Goal: Task Accomplishment & Management: Use online tool/utility

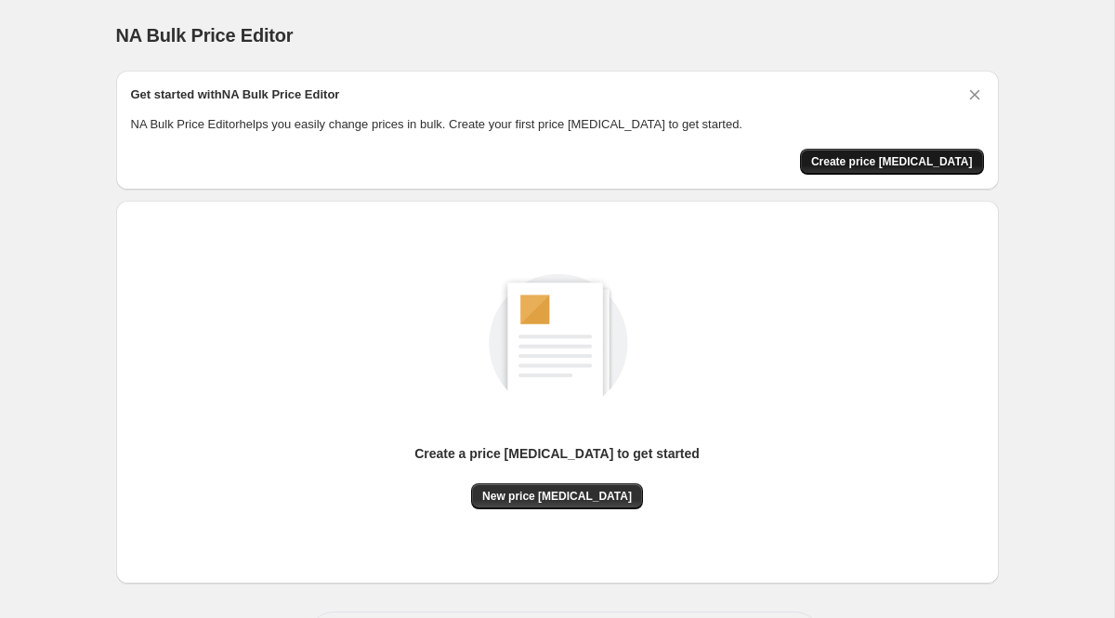
click at [881, 156] on span "Create price [MEDICAL_DATA]" at bounding box center [892, 161] width 162 height 15
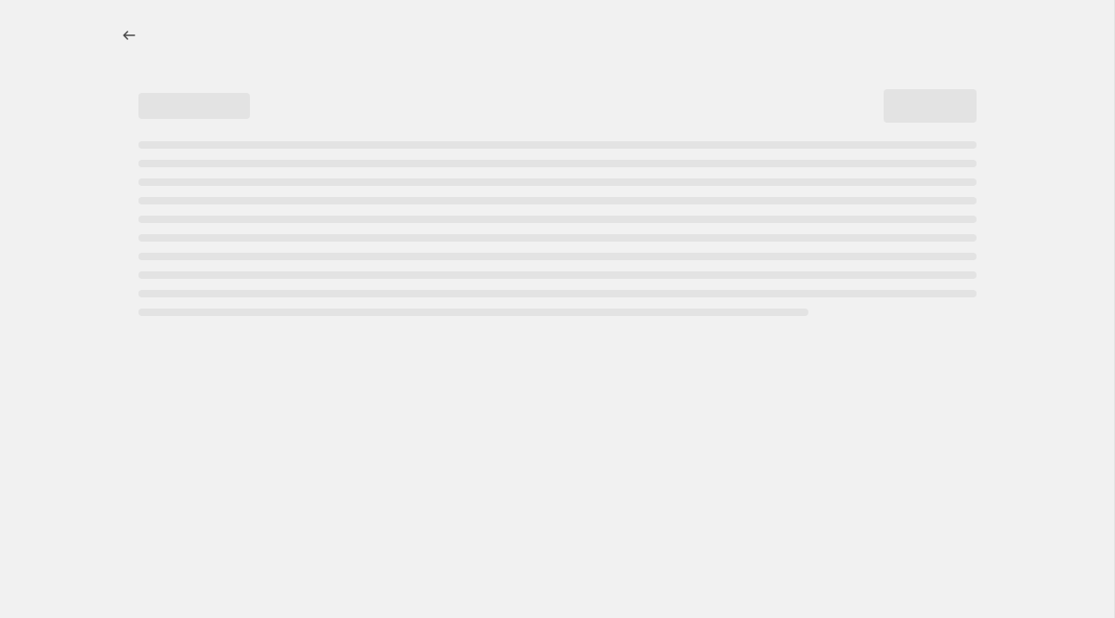
select select "percentage"
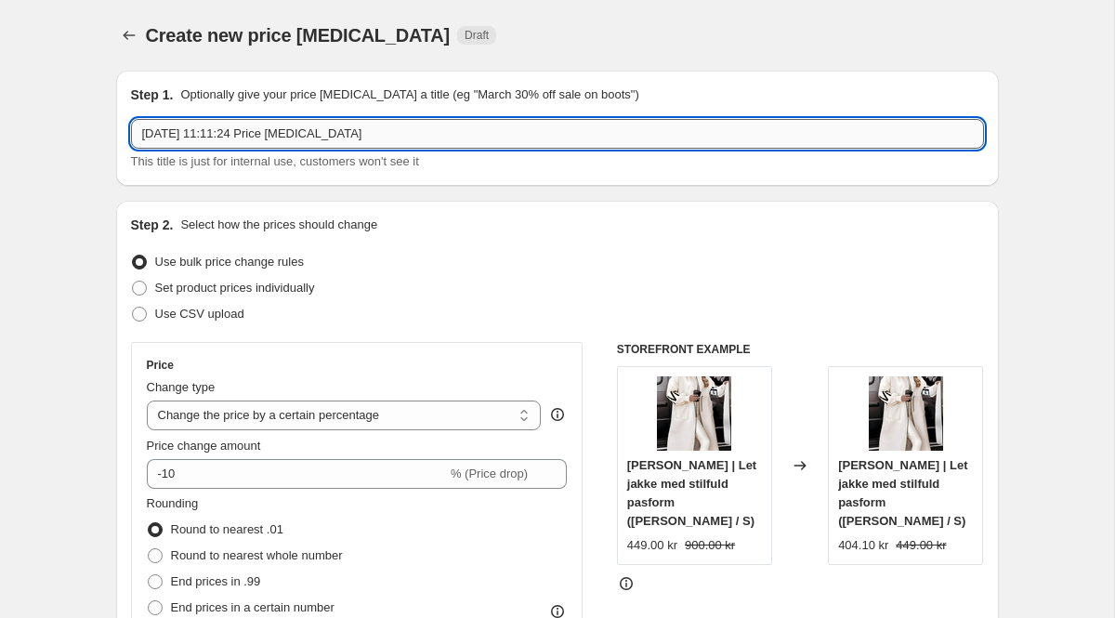
click at [324, 136] on input "[DATE] 11:11:24 Price [MEDICAL_DATA]" at bounding box center [557, 134] width 853 height 30
click at [349, 91] on p "Optionally give your price [MEDICAL_DATA] a title (eg "March 30% off sale on bo…" at bounding box center [409, 94] width 458 height 19
click at [321, 131] on input "[DATE] 11:11:24 Price [MEDICAL_DATA]" at bounding box center [557, 134] width 853 height 30
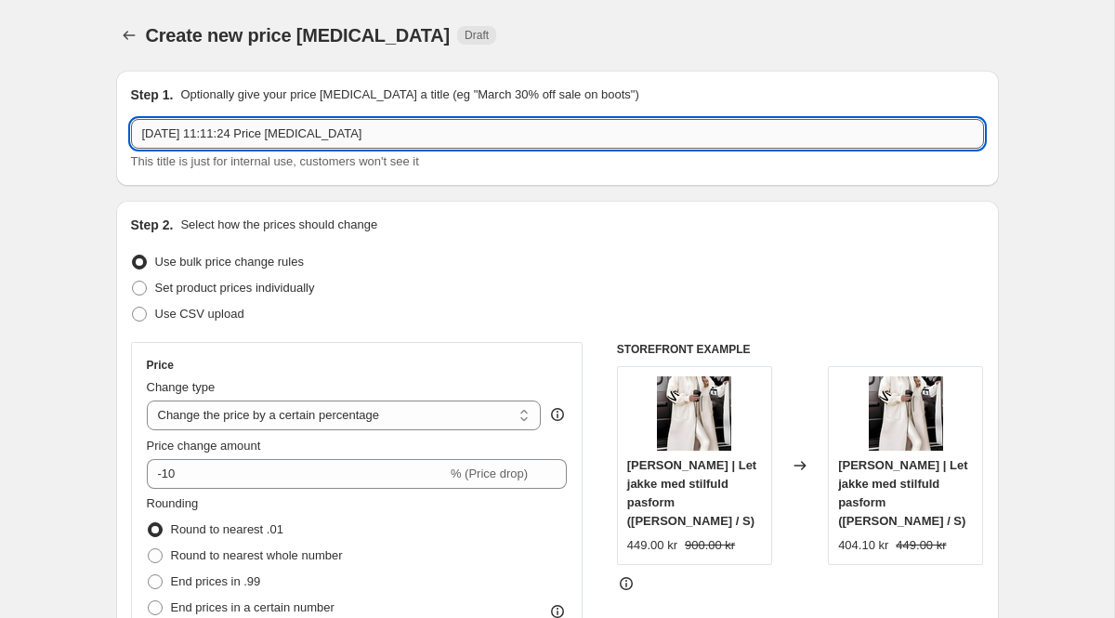
click at [321, 131] on input "[DATE] 11:11:24 Price [MEDICAL_DATA]" at bounding box center [557, 134] width 853 height 30
type input "Prijs veranderen"
click at [211, 172] on div "Step 1. Optionally give your price [MEDICAL_DATA] a title (eg "March 30% off sa…" at bounding box center [557, 128] width 883 height 115
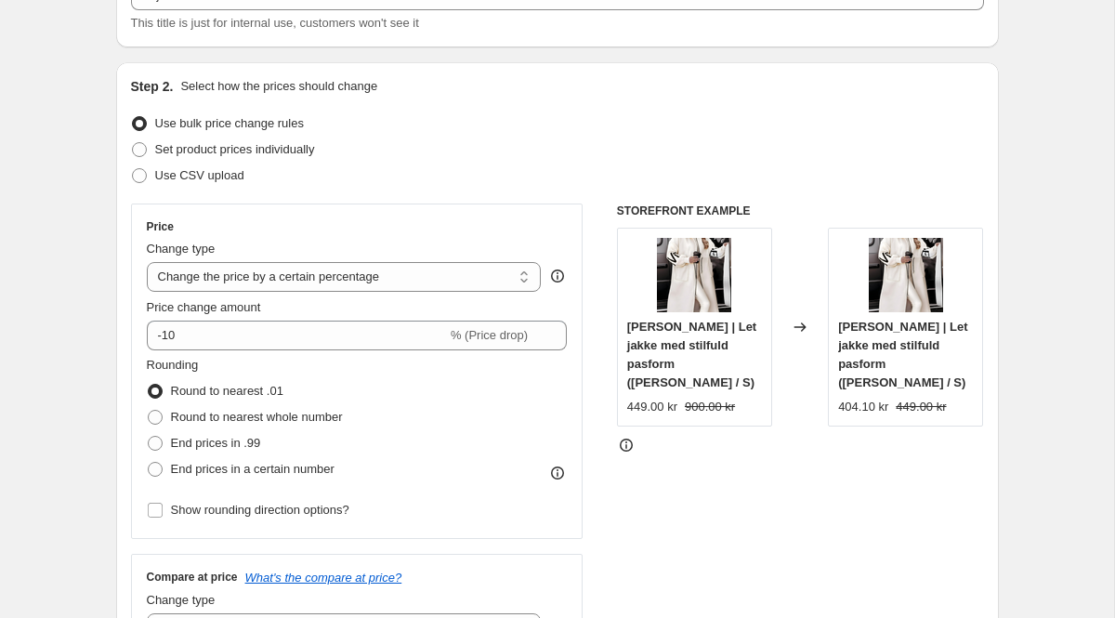
scroll to position [146, 0]
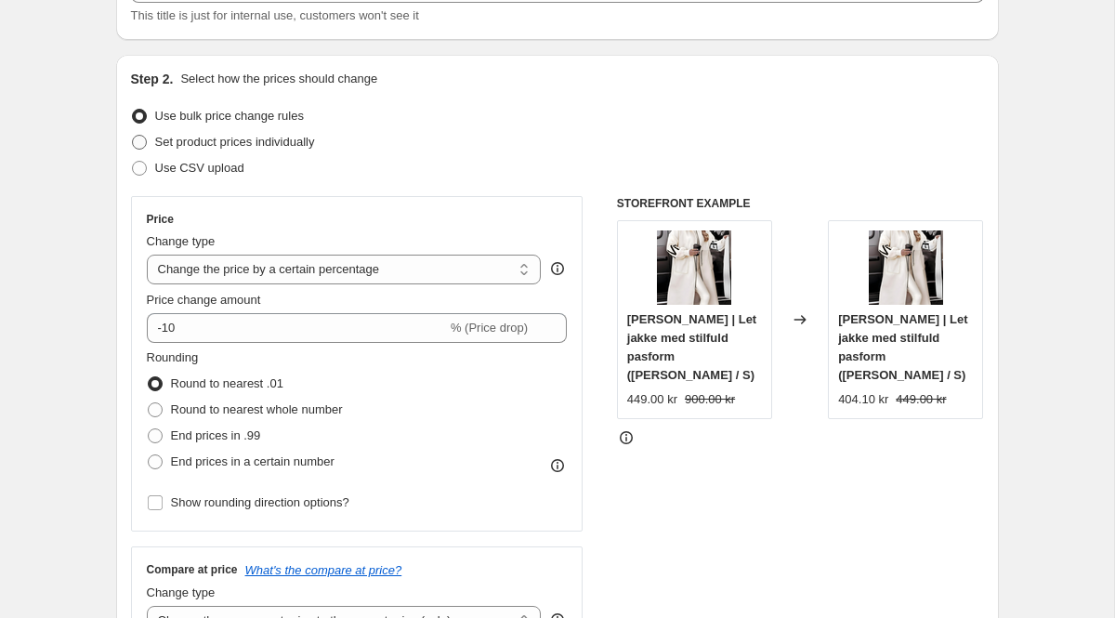
click at [269, 143] on span "Set product prices individually" at bounding box center [235, 142] width 160 height 14
click at [133, 136] on input "Set product prices individually" at bounding box center [132, 135] width 1 height 1
radio input "true"
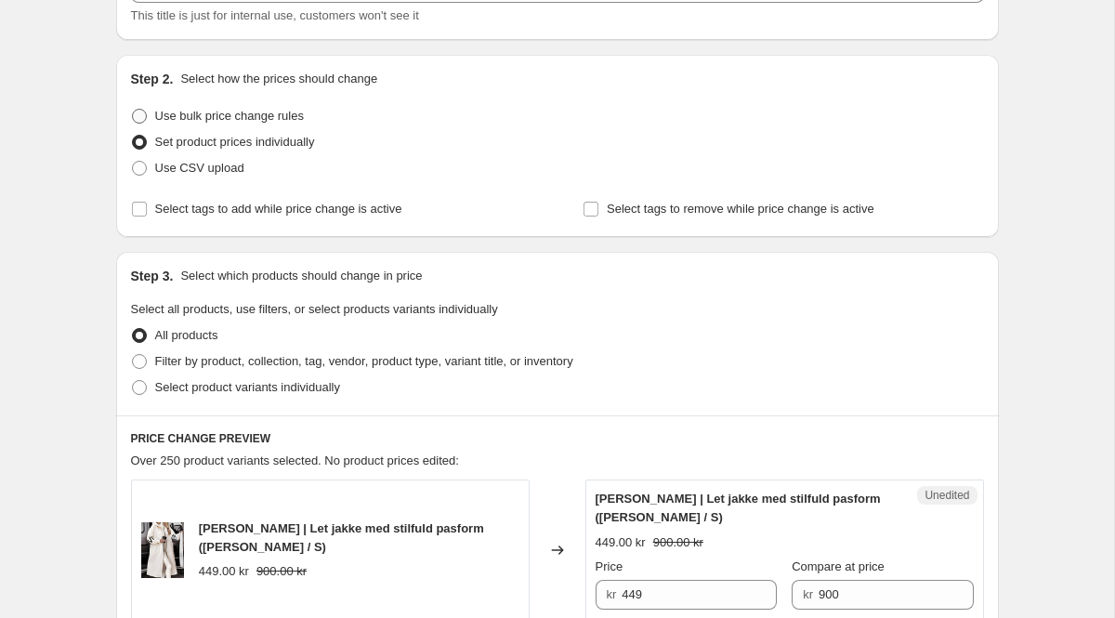
click at [267, 110] on span "Use bulk price change rules" at bounding box center [229, 116] width 149 height 14
click at [133, 110] on input "Use bulk price change rules" at bounding box center [132, 109] width 1 height 1
radio input "true"
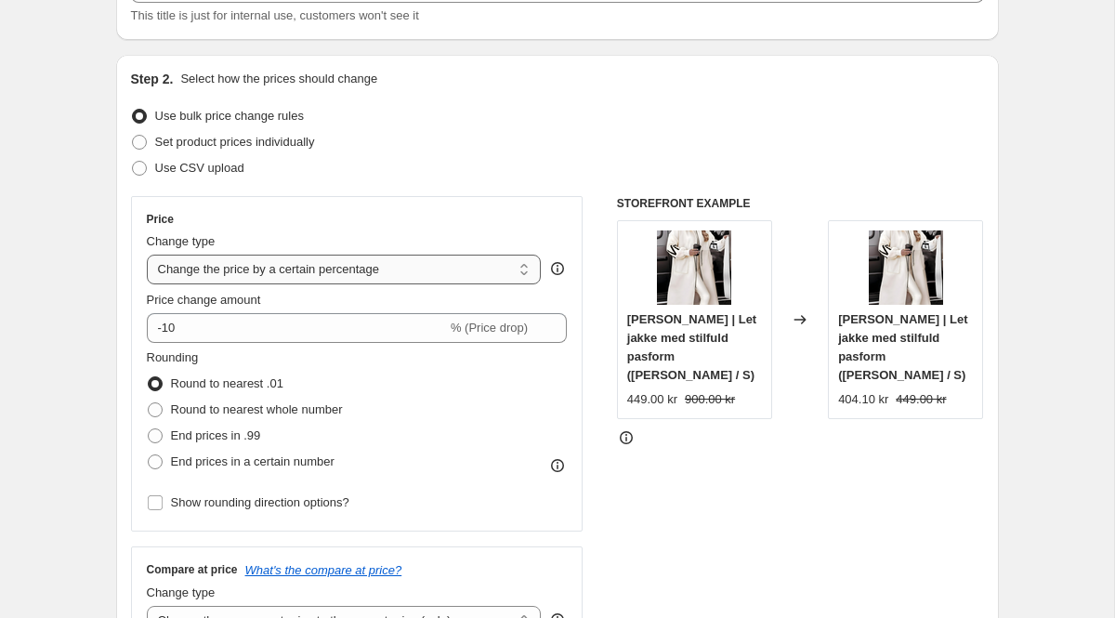
click at [490, 283] on select "Change the price to a certain amount Change the price by a certain amount Chang…" at bounding box center [344, 270] width 395 height 30
select select "bcap"
click at [147, 255] on select "Change the price to a certain amount Change the price by a certain amount Chang…" at bounding box center [344, 270] width 395 height 30
type input "-12.00"
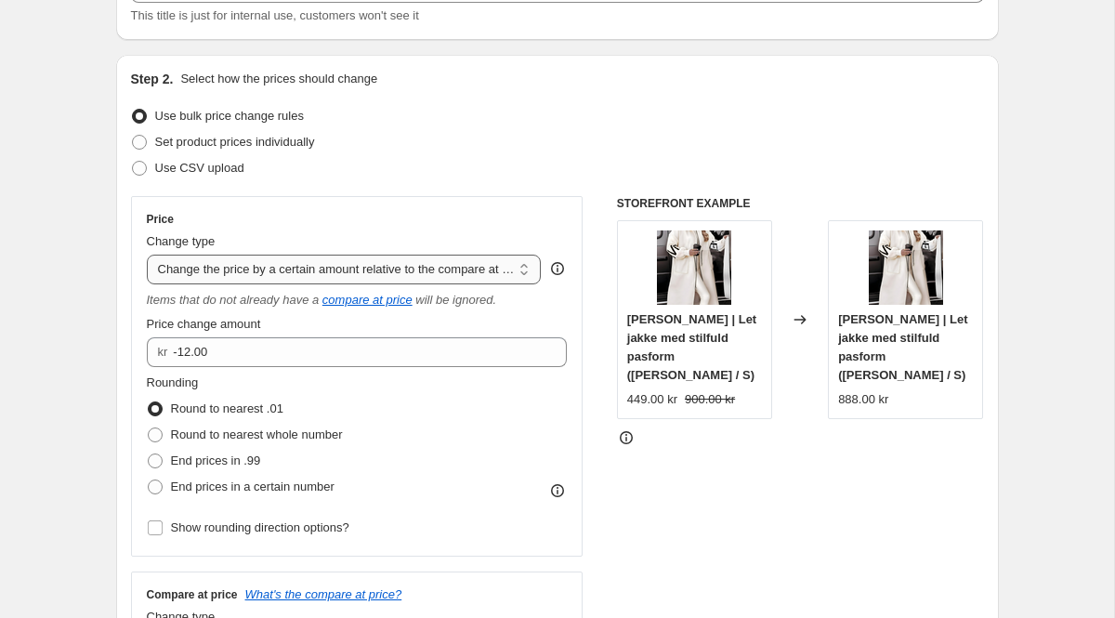
click at [464, 270] on select "Change the price to a certain amount Change the price by a certain amount Chang…" at bounding box center [344, 270] width 395 height 30
click at [147, 255] on select "Change the price to a certain amount Change the price by a certain amount Chang…" at bounding box center [344, 270] width 395 height 30
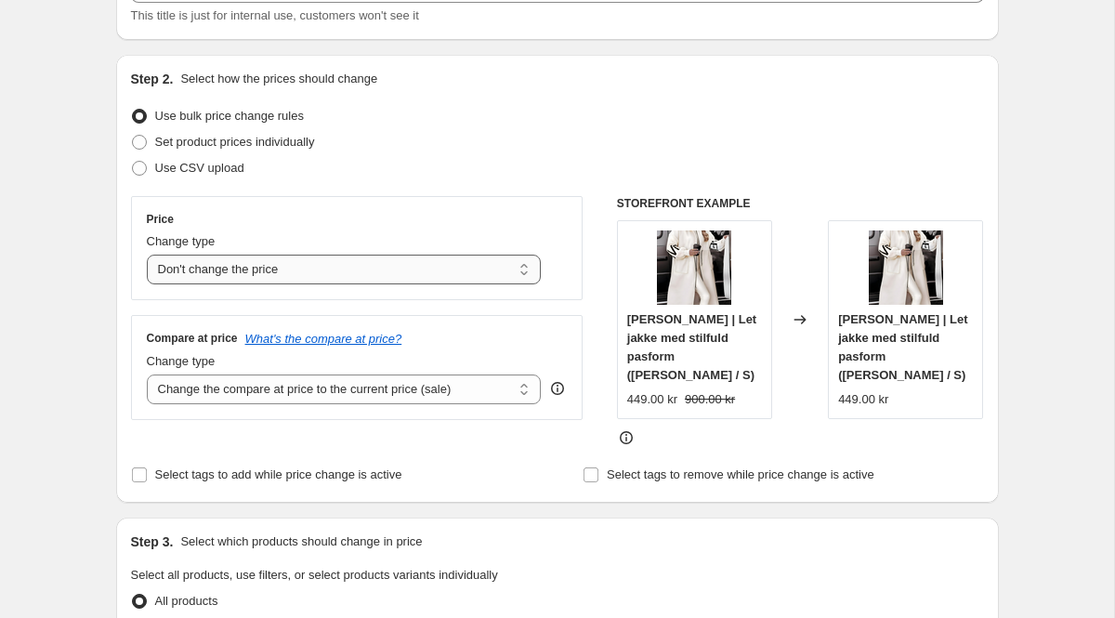
click at [413, 266] on select "Change the price to a certain amount Change the price by a certain amount Chang…" at bounding box center [344, 270] width 395 height 30
select select "margin"
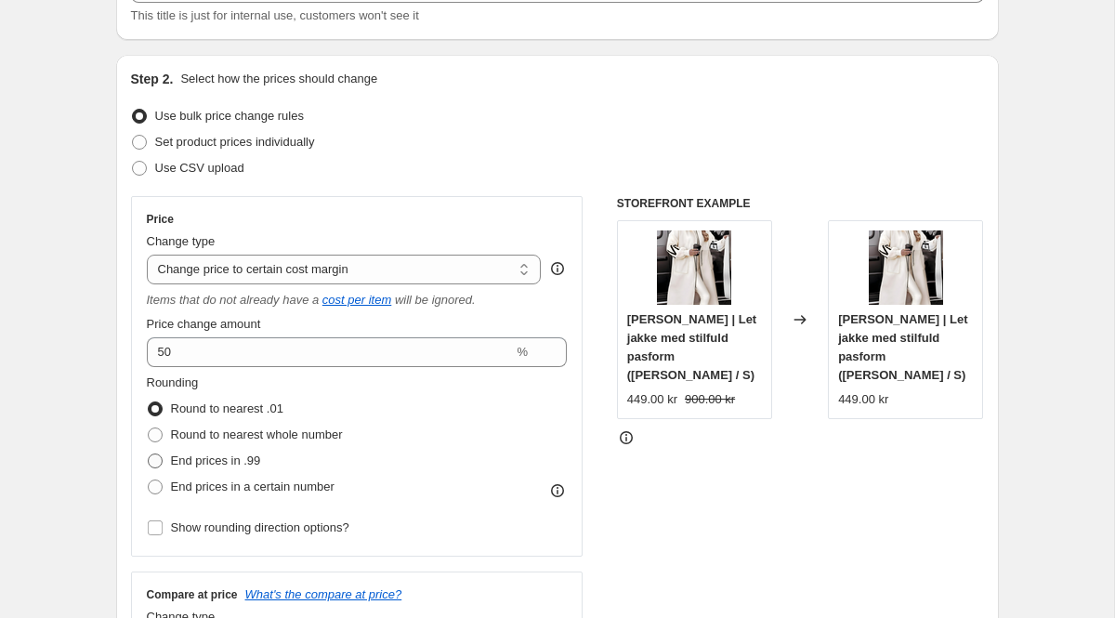
click at [240, 465] on span "End prices in .99" at bounding box center [216, 460] width 90 height 14
click at [149, 454] on input "End prices in .99" at bounding box center [148, 453] width 1 height 1
radio input "true"
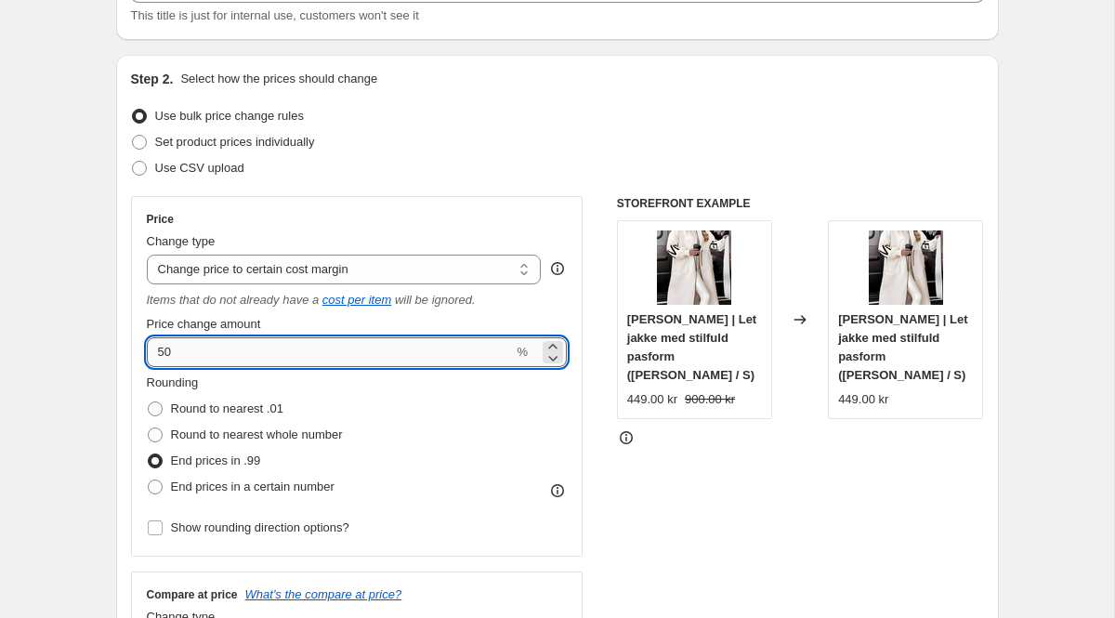
click at [245, 355] on input "50" at bounding box center [330, 352] width 367 height 30
type input "5"
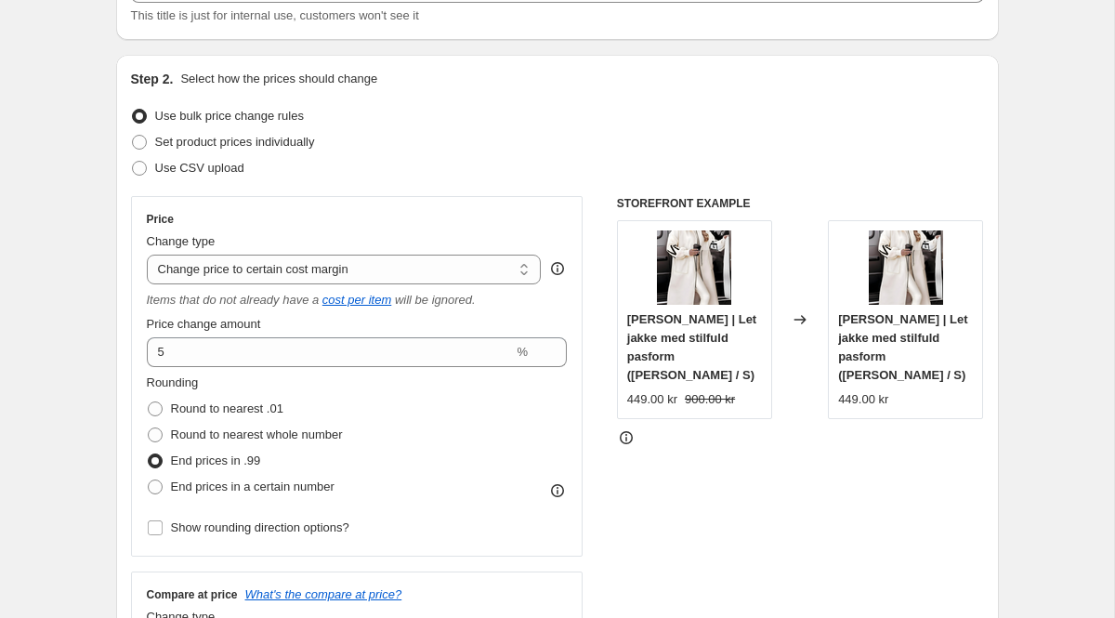
click at [295, 322] on div "Price change amount" at bounding box center [357, 324] width 421 height 19
click at [287, 277] on select "Change the price to a certain amount Change the price by a certain amount Chang…" at bounding box center [344, 270] width 395 height 30
select select "percentage"
click at [147, 255] on select "Change the price to a certain amount Change the price by a certain amount Chang…" at bounding box center [344, 270] width 395 height 30
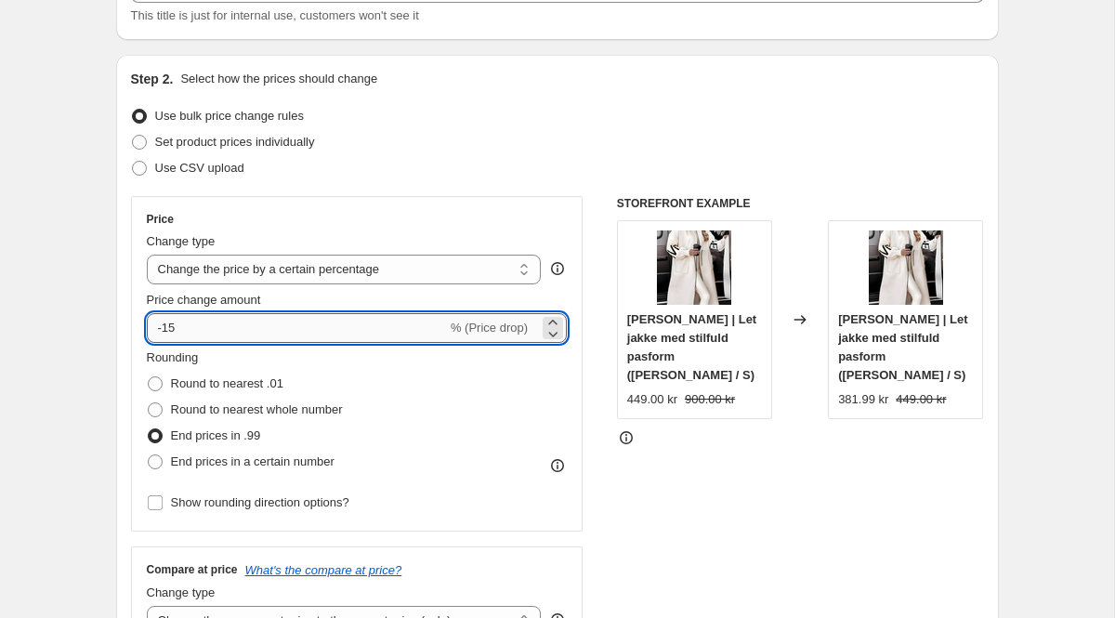
click at [269, 327] on input "-15" at bounding box center [297, 328] width 300 height 30
click at [459, 325] on span "% (Price drop)" at bounding box center [489, 328] width 77 height 14
click at [252, 328] on input "-15" at bounding box center [297, 328] width 300 height 30
type input "-1"
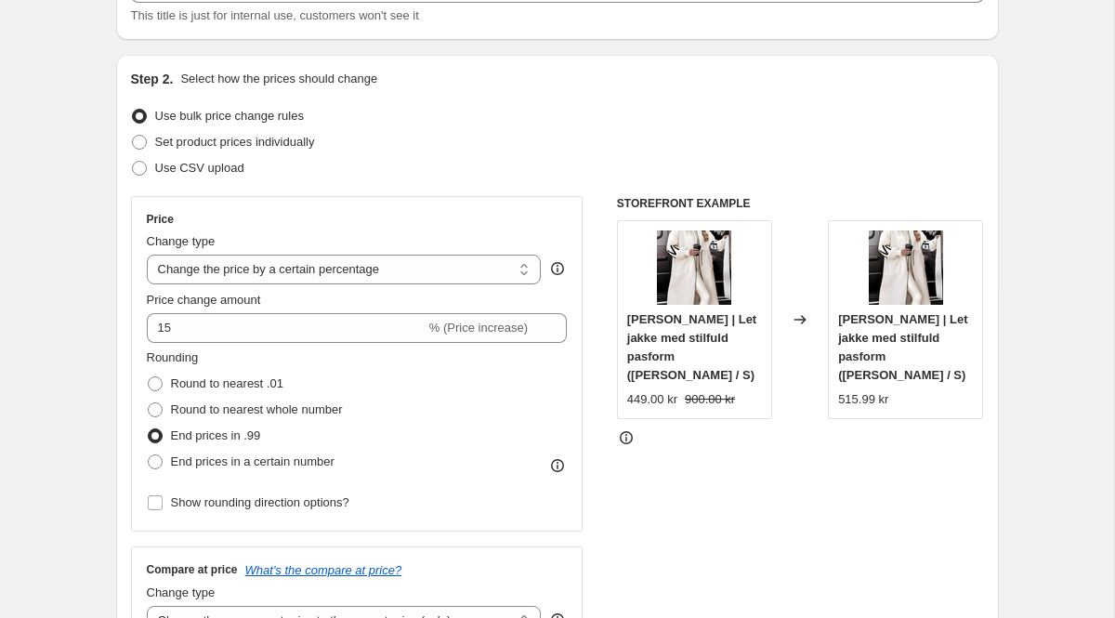
click at [282, 298] on div "Price change amount" at bounding box center [357, 300] width 421 height 19
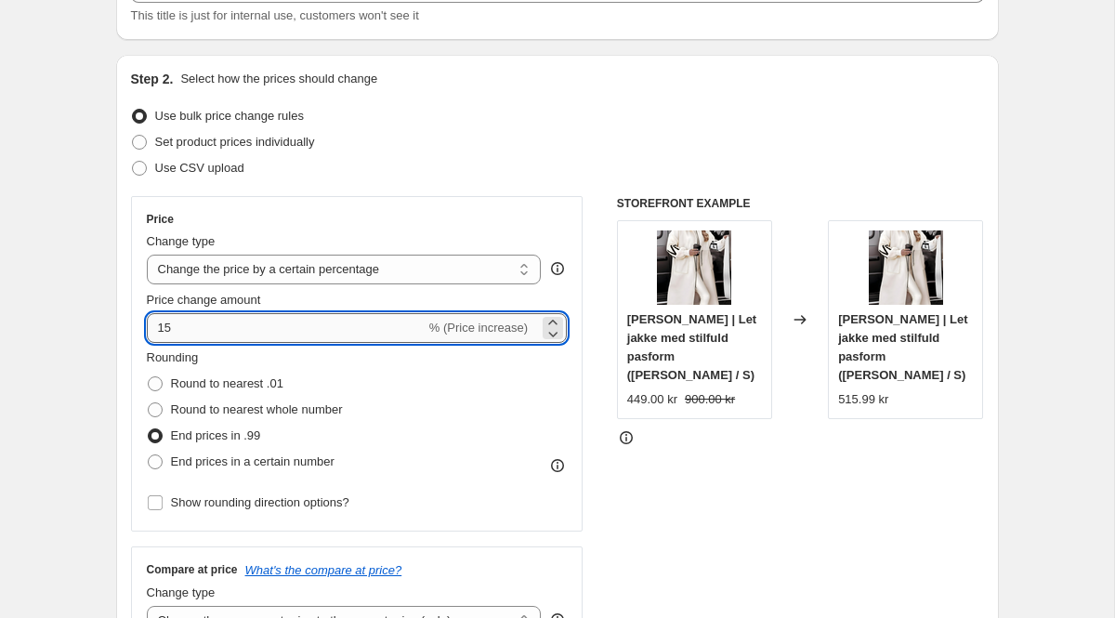
click at [231, 330] on input "15" at bounding box center [286, 328] width 279 height 30
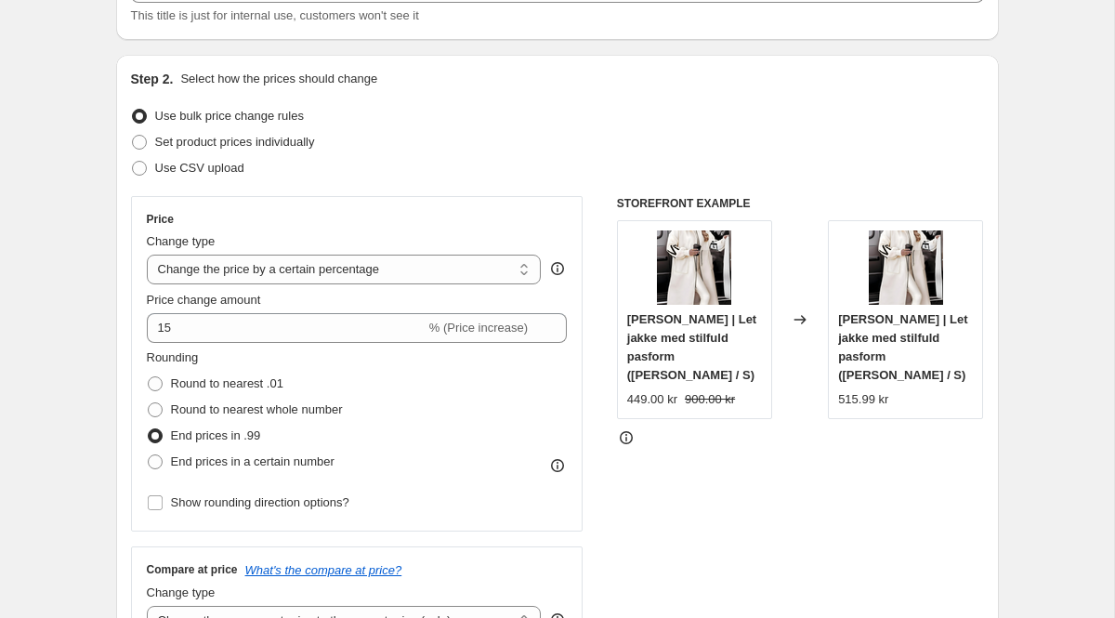
click at [245, 300] on span "Price change amount" at bounding box center [204, 300] width 114 height 14
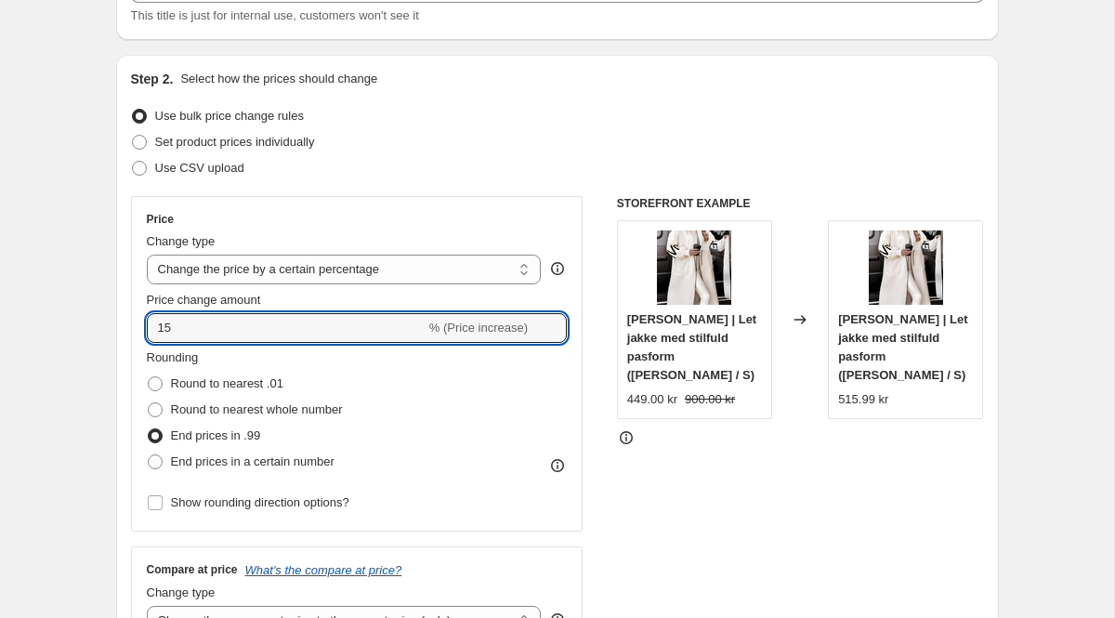
click at [245, 313] on input "15" at bounding box center [286, 328] width 279 height 30
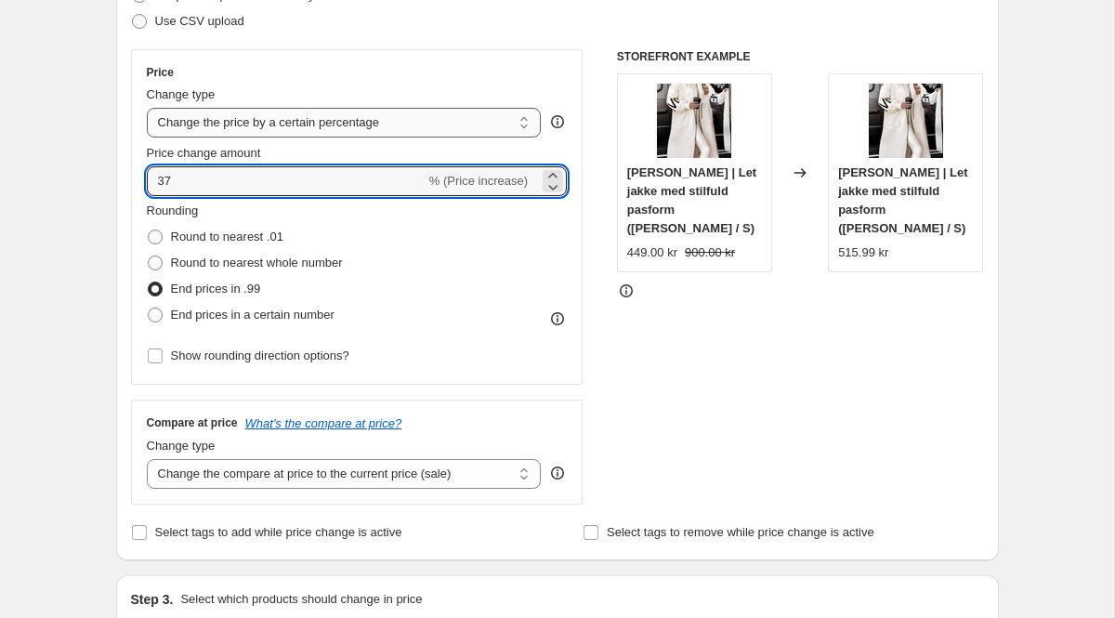
scroll to position [287, 0]
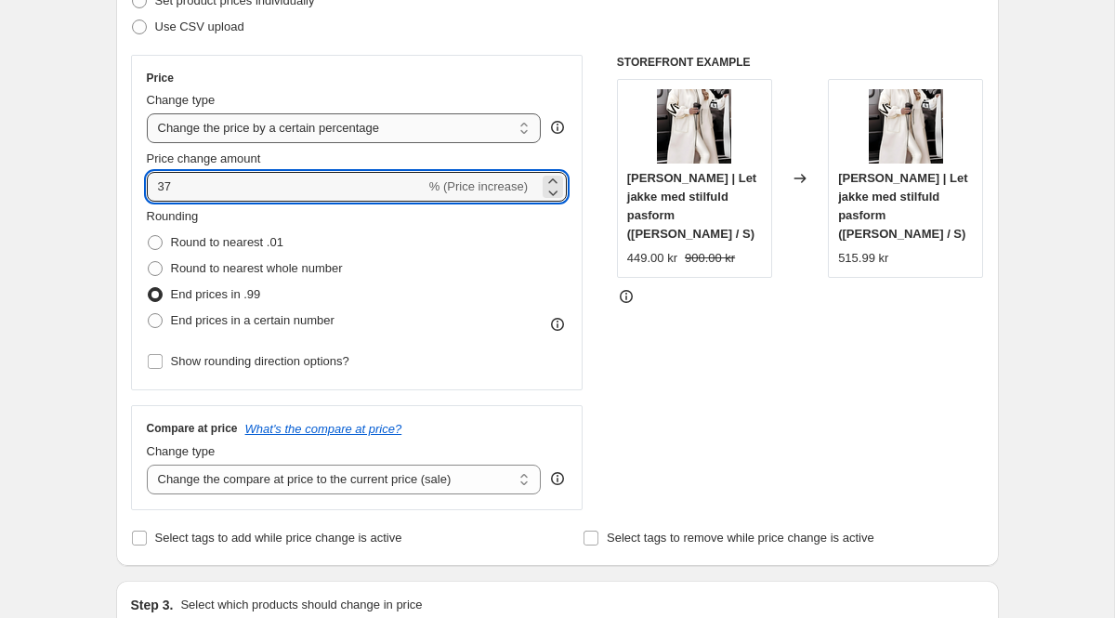
type input "37"
click at [247, 139] on select "Change the price to a certain amount Change the price by a certain amount Chang…" at bounding box center [344, 128] width 395 height 30
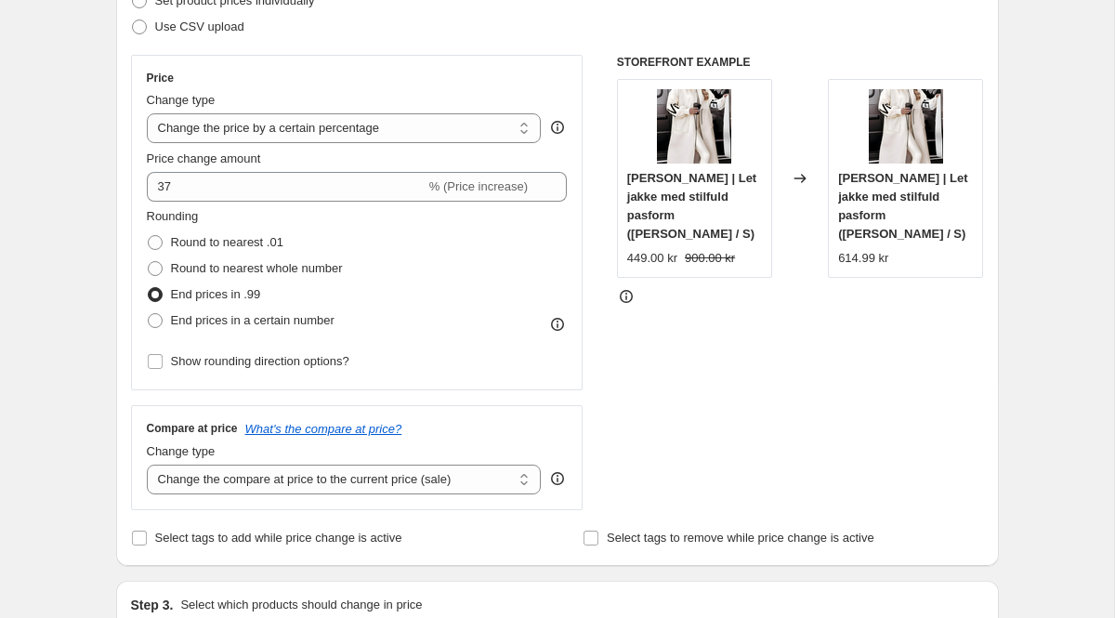
click at [188, 160] on span "Price change amount" at bounding box center [204, 158] width 114 height 14
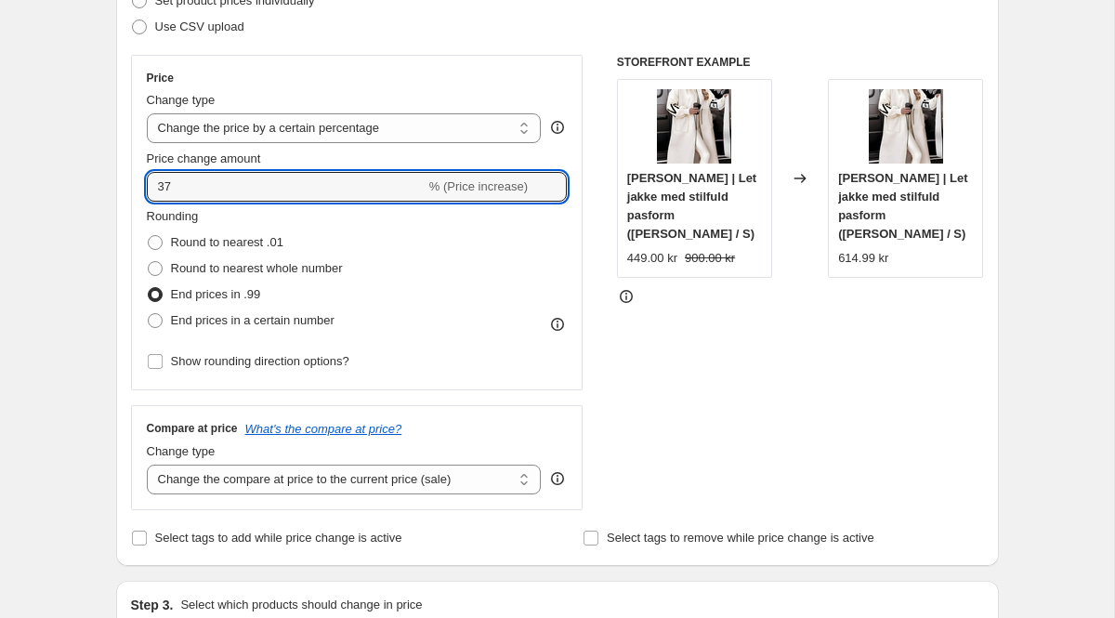
click at [188, 172] on input "37" at bounding box center [286, 187] width 279 height 30
click at [182, 180] on input "37" at bounding box center [286, 187] width 279 height 30
click at [207, 165] on label "Price change amount" at bounding box center [204, 159] width 114 height 19
click at [207, 172] on input "37" at bounding box center [286, 187] width 279 height 30
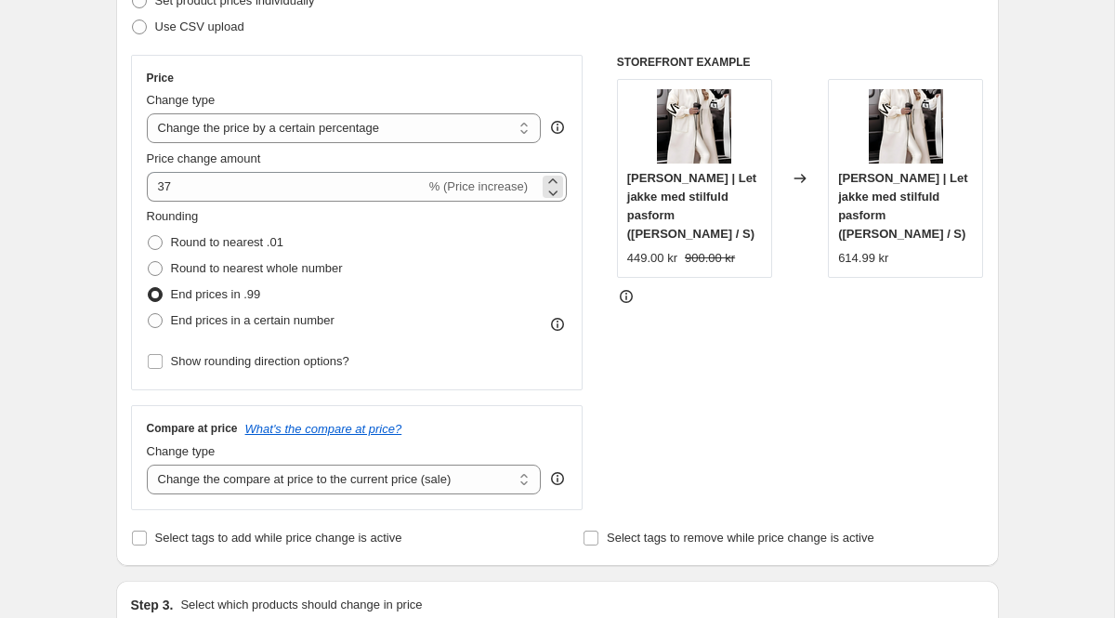
click at [487, 182] on span "% (Price increase)" at bounding box center [478, 186] width 98 height 14
click at [317, 362] on span "Show rounding direction options?" at bounding box center [260, 361] width 178 height 14
click at [163, 362] on input "Show rounding direction options?" at bounding box center [155, 361] width 15 height 15
checkbox input "true"
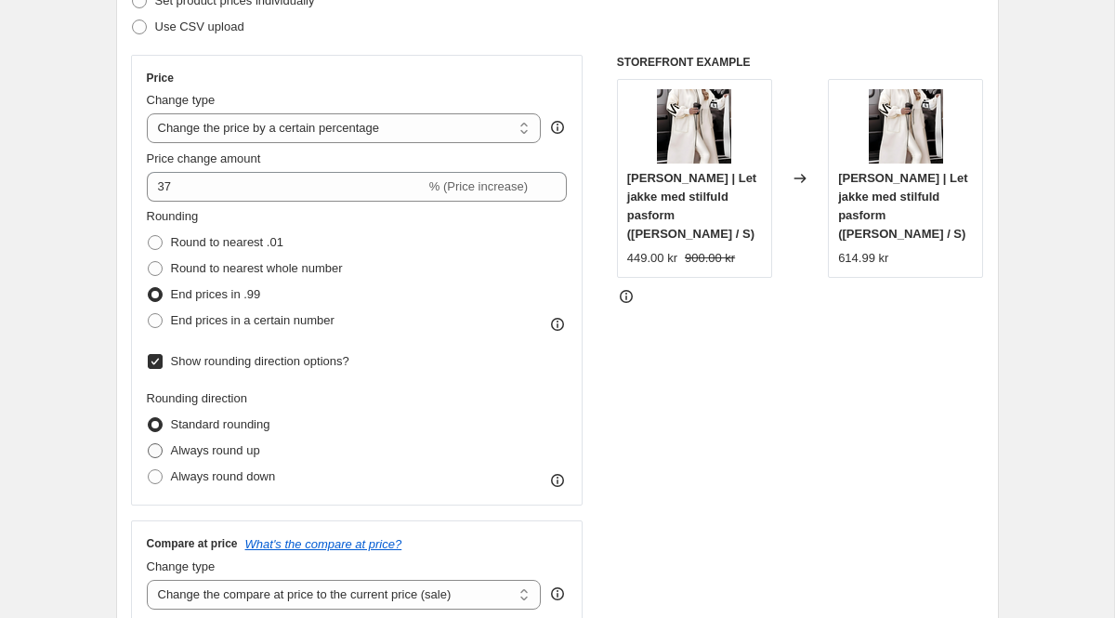
click at [239, 448] on span "Always round up" at bounding box center [215, 450] width 89 height 14
click at [149, 444] on input "Always round up" at bounding box center [148, 443] width 1 height 1
radio input "true"
click at [240, 428] on span "Standard rounding" at bounding box center [220, 424] width 99 height 14
click at [149, 418] on input "Standard rounding" at bounding box center [148, 417] width 1 height 1
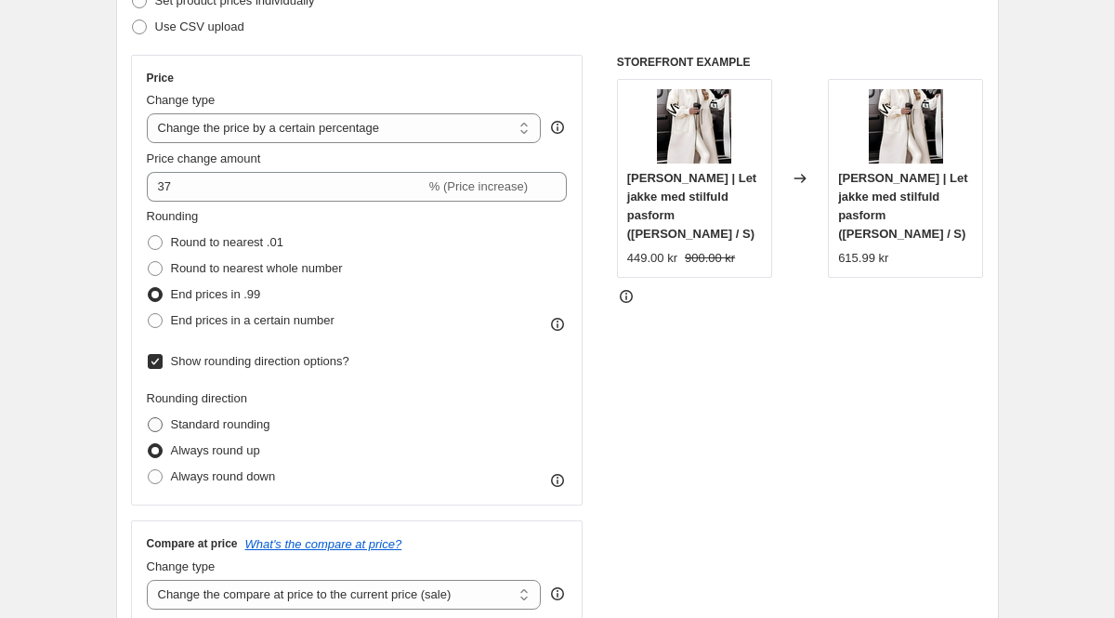
radio input "true"
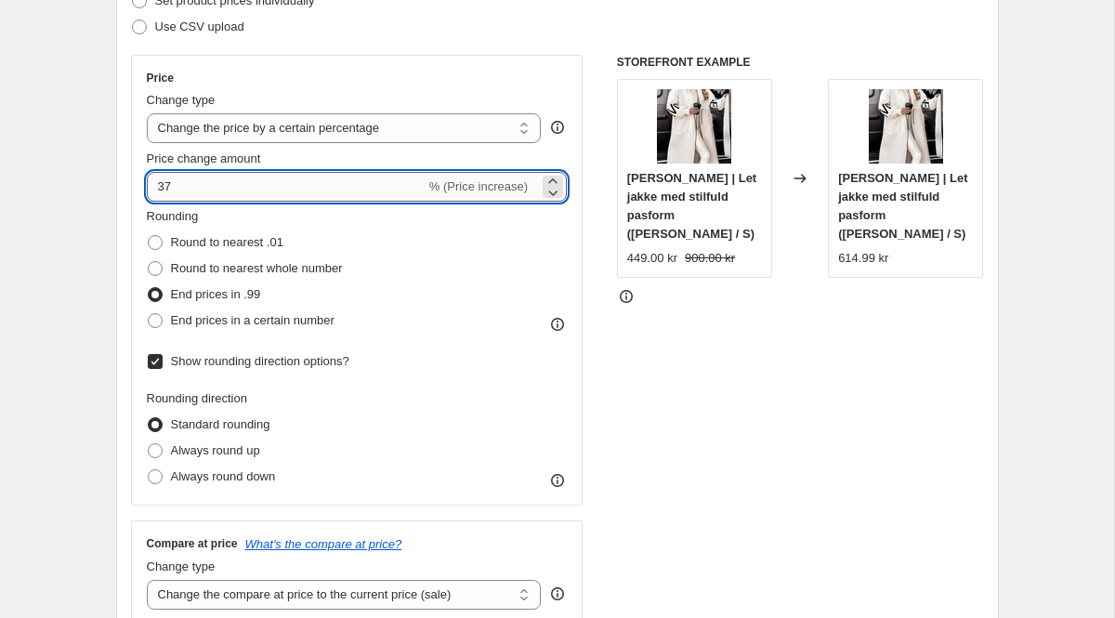
click at [321, 187] on input "37" at bounding box center [286, 187] width 279 height 30
click at [343, 209] on fieldset "Rounding Round to nearest .01 Round to nearest whole number End prices in .99 E…" at bounding box center [245, 270] width 196 height 126
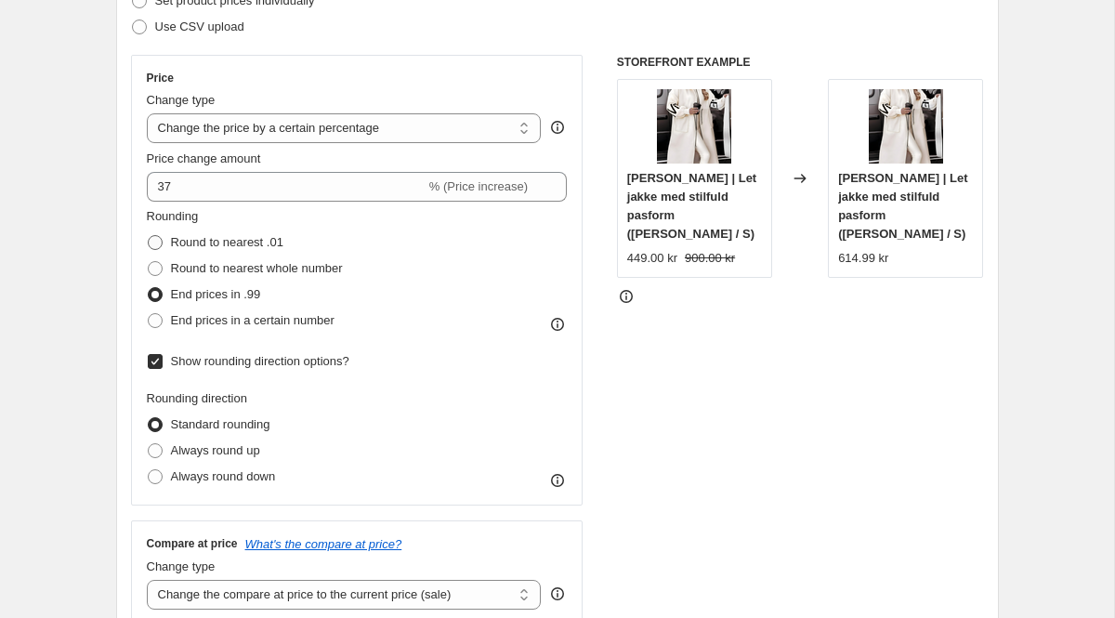
click at [256, 240] on span "Round to nearest .01" at bounding box center [227, 242] width 112 height 14
click at [149, 236] on input "Round to nearest .01" at bounding box center [148, 235] width 1 height 1
radio input "true"
click at [238, 296] on span "End prices in .99" at bounding box center [216, 294] width 90 height 14
click at [149, 288] on input "End prices in .99" at bounding box center [148, 287] width 1 height 1
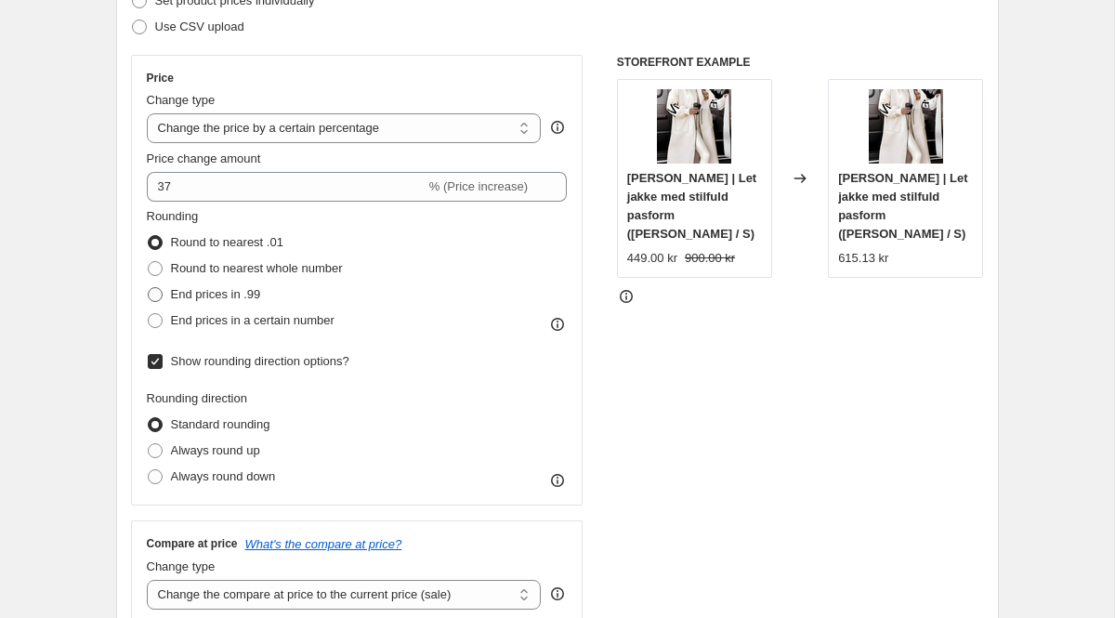
radio input "true"
click at [240, 269] on span "Round to nearest whole number" at bounding box center [257, 268] width 172 height 14
click at [149, 262] on input "Round to nearest whole number" at bounding box center [148, 261] width 1 height 1
radio input "true"
click at [228, 293] on span "End prices in .99" at bounding box center [216, 294] width 90 height 14
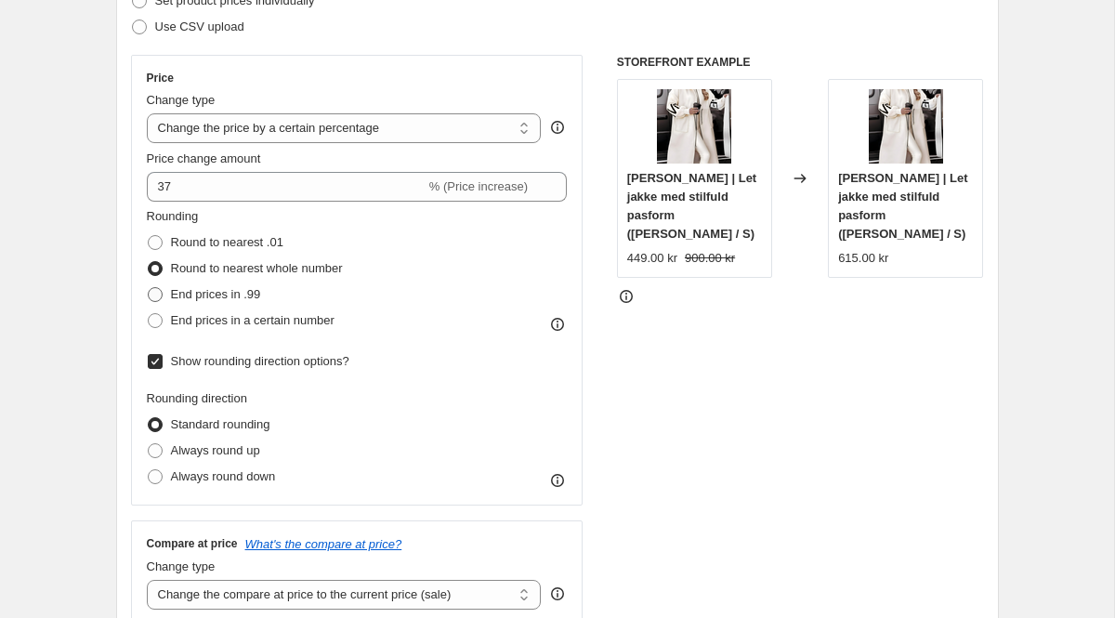
click at [149, 288] on input "End prices in .99" at bounding box center [148, 287] width 1 height 1
radio input "true"
click at [256, 323] on span "End prices in a certain number" at bounding box center [253, 320] width 164 height 14
click at [149, 314] on input "End prices in a certain number" at bounding box center [148, 313] width 1 height 1
radio input "true"
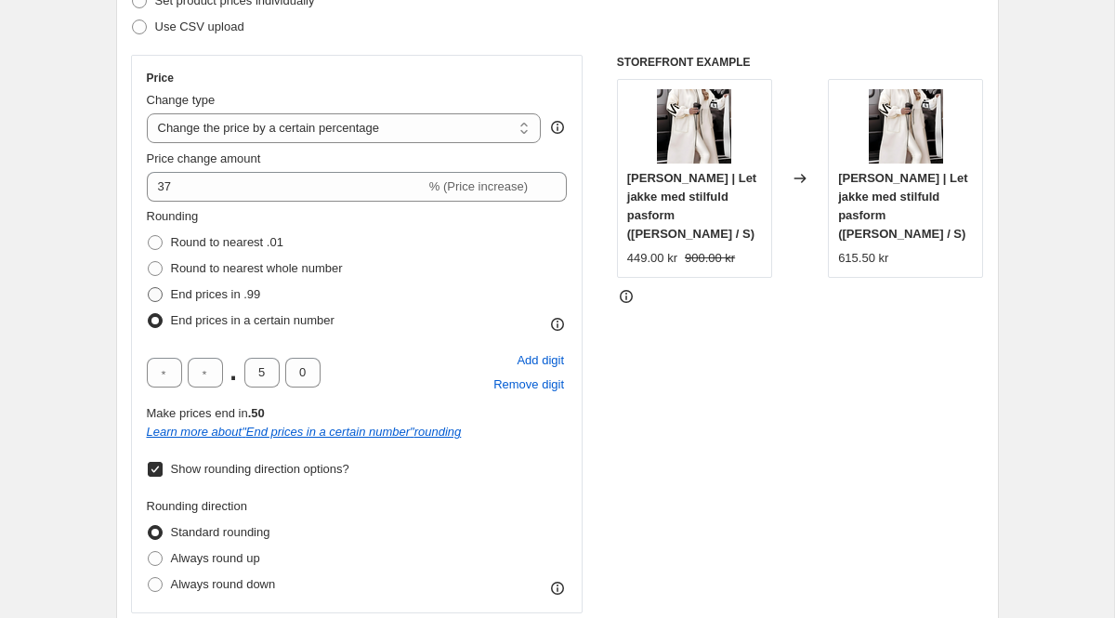
click at [230, 295] on span "End prices in .99" at bounding box center [216, 294] width 90 height 14
click at [149, 288] on input "End prices in .99" at bounding box center [148, 287] width 1 height 1
radio input "true"
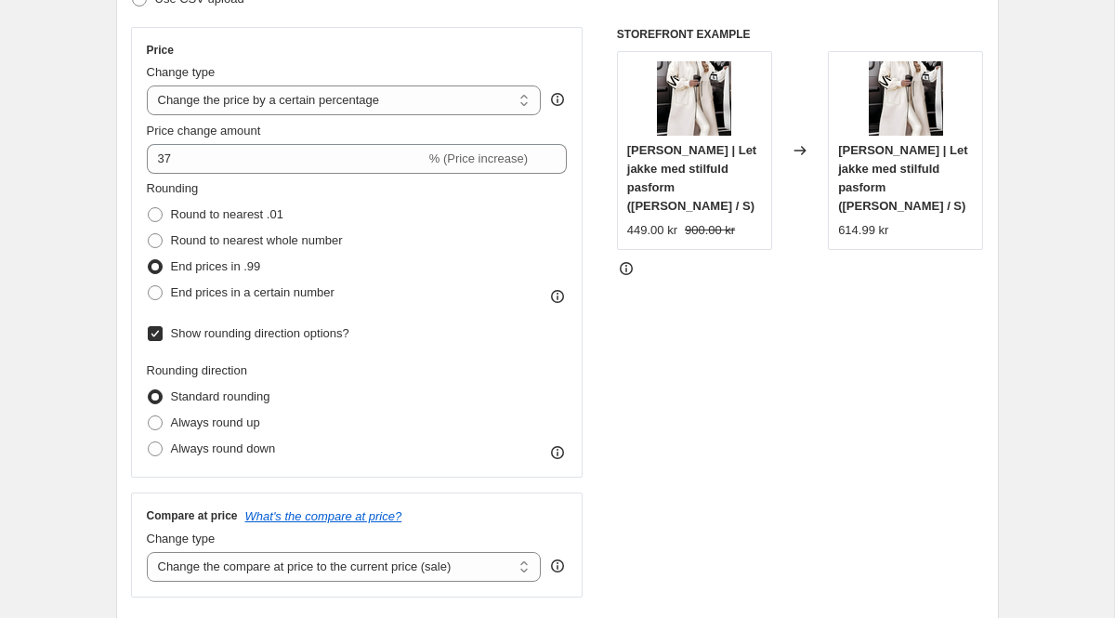
scroll to position [316, 0]
